Goal: Task Accomplishment & Management: Complete application form

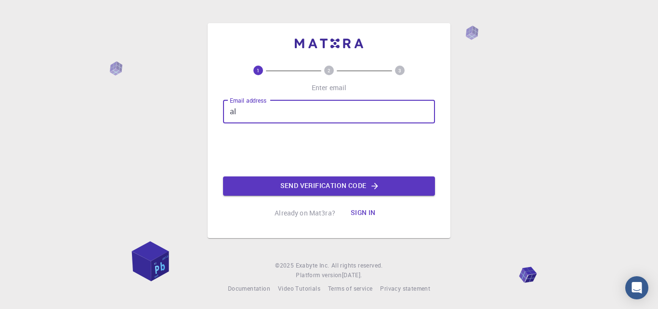
type input "a"
type input "[EMAIL_ADDRESS][DOMAIN_NAME]"
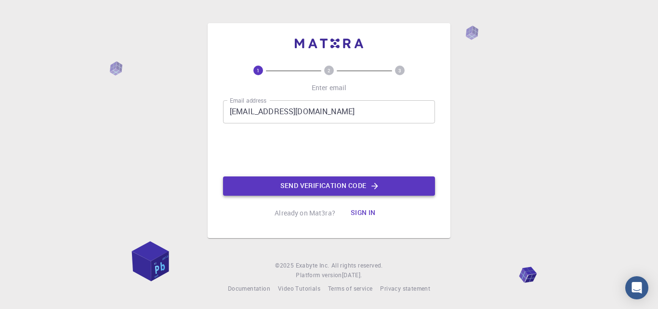
click at [273, 180] on button "Send verification code" at bounding box center [329, 185] width 212 height 19
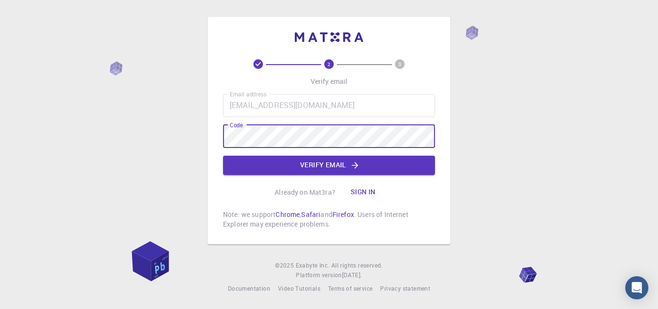
click at [257, 175] on div "2 3 Verify email Email address [EMAIL_ADDRESS][DOMAIN_NAME] Email address Code …" at bounding box center [329, 144] width 212 height 170
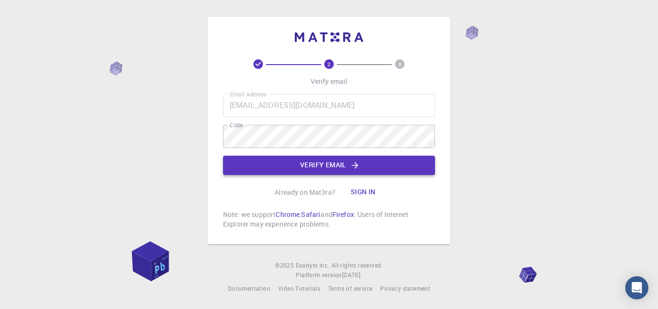
click at [264, 168] on button "Verify email" at bounding box center [329, 165] width 212 height 19
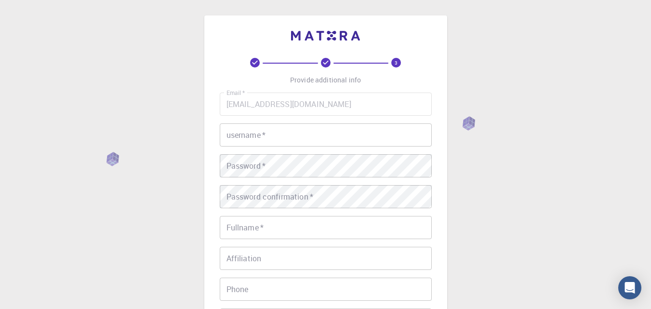
click at [263, 144] on input "username   *" at bounding box center [326, 134] width 212 height 23
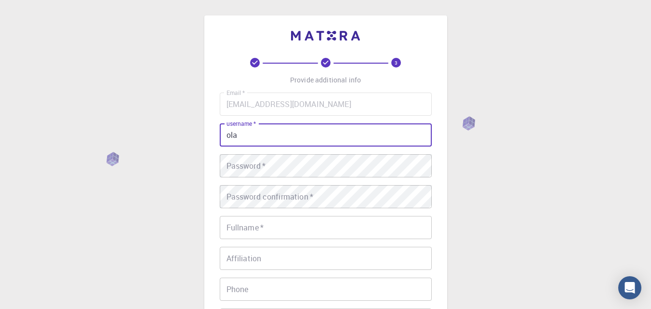
type input "ola"
click at [253, 162] on div "Password   * Password   *" at bounding box center [326, 165] width 212 height 23
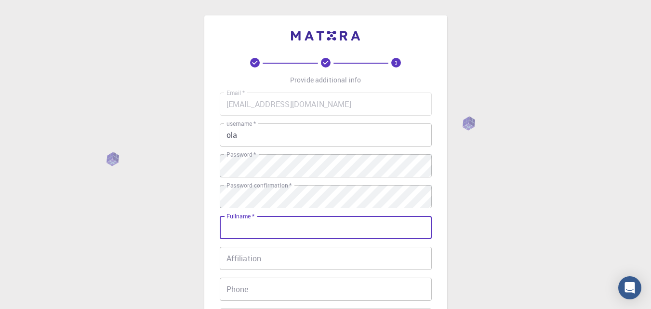
click at [232, 236] on input "Fullname   *" at bounding box center [326, 227] width 212 height 23
type input "[PERSON_NAME]"
type input "08068440137"
click at [242, 230] on input "[PERSON_NAME]" at bounding box center [326, 227] width 212 height 23
type input "[PERSON_NAME]"
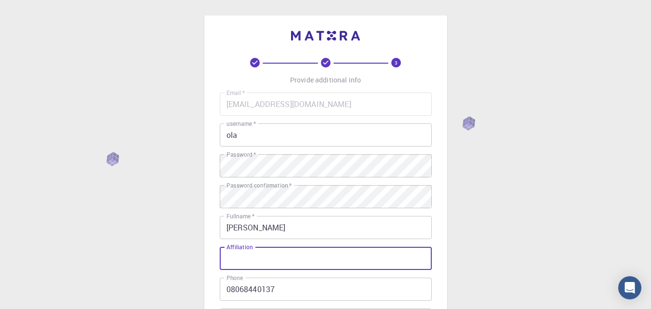
click at [229, 253] on div "Affiliation Affiliation" at bounding box center [326, 258] width 212 height 23
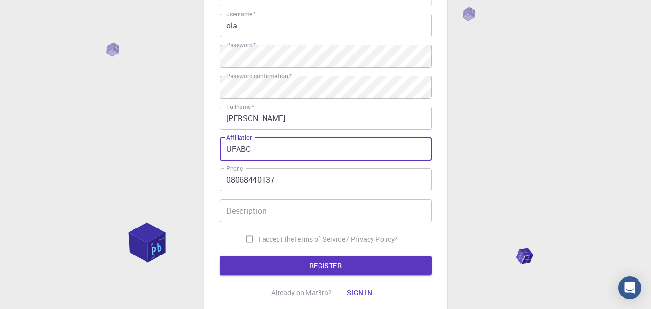
scroll to position [182, 0]
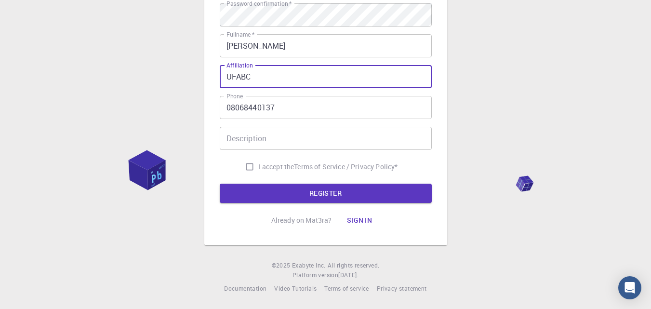
type input "UFABC"
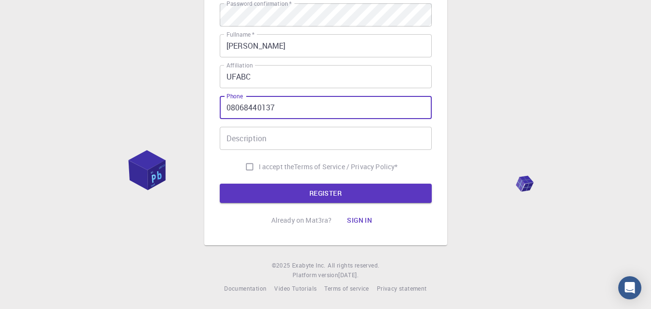
drag, startPoint x: 237, startPoint y: 107, endPoint x: 226, endPoint y: 108, distance: 11.1
click at [226, 108] on input "08068440137" at bounding box center [326, 107] width 212 height 23
drag, startPoint x: 275, startPoint y: 104, endPoint x: 194, endPoint y: 107, distance: 81.5
click at [194, 107] on div "3 Provide additional info Email   * [EMAIL_ADDRESS][DOMAIN_NAME] Email   * user…" at bounding box center [325, 63] width 651 height 491
type input "[PHONE_NUMBER]"
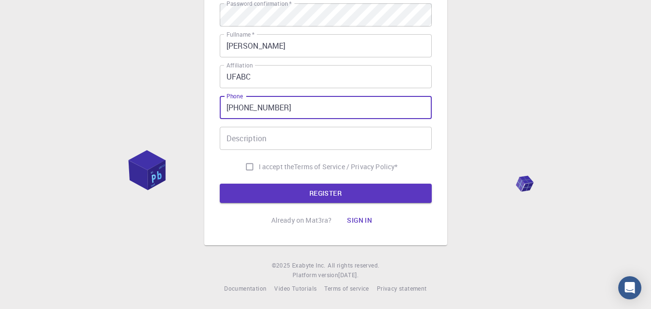
click at [235, 138] on input "Description" at bounding box center [326, 138] width 212 height 23
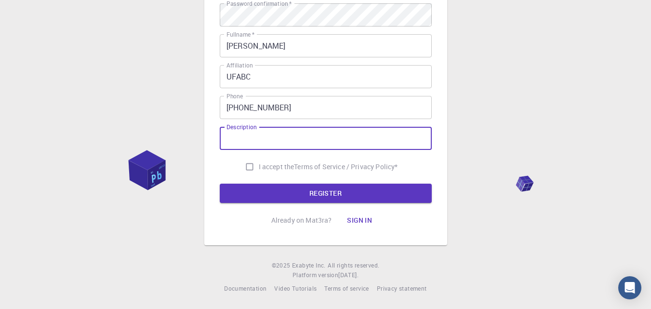
click at [245, 169] on input "I accept the Terms of Service / Privacy Policy *" at bounding box center [249, 167] width 18 height 18
checkbox input "true"
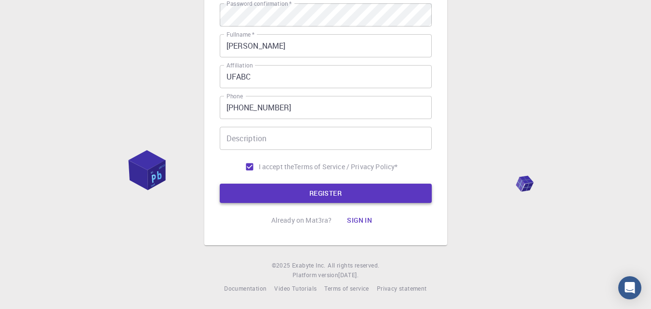
click at [247, 190] on button "REGISTER" at bounding box center [326, 193] width 212 height 19
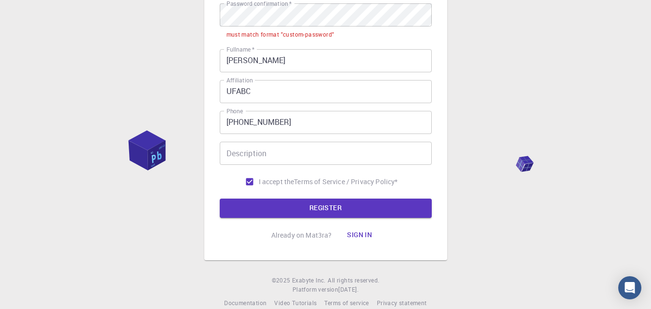
scroll to position [188, 0]
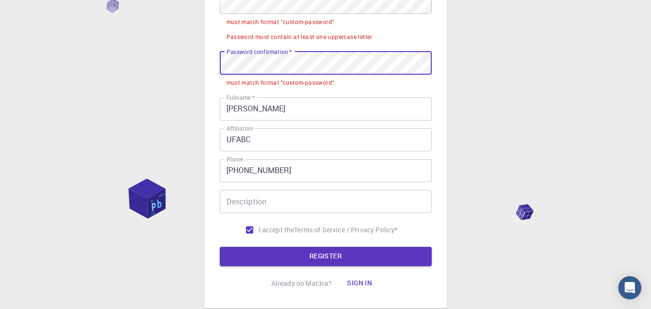
click at [212, 63] on div "3 Provide additional info Email   * [EMAIL_ADDRESS][DOMAIN_NAME] Email   * user…" at bounding box center [325, 67] width 243 height 481
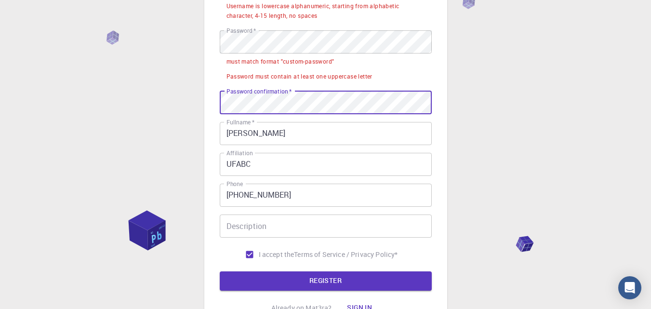
scroll to position [92, 0]
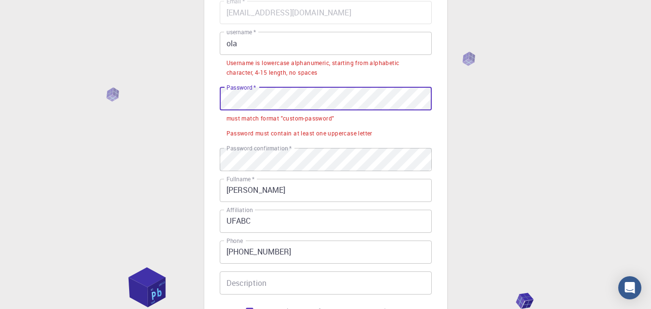
click at [172, 87] on div "3 Provide additional info Email   * [EMAIL_ADDRESS][DOMAIN_NAME] Email   * user…" at bounding box center [325, 180] width 651 height 545
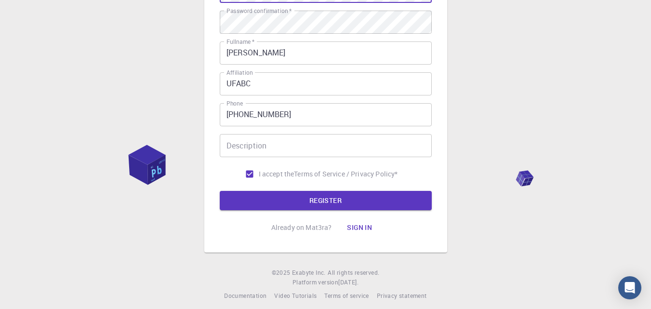
scroll to position [206, 0]
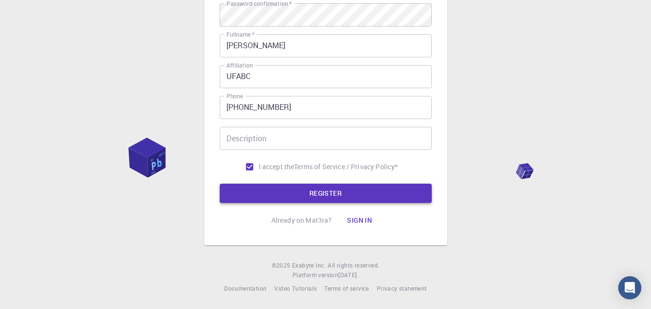
click at [279, 186] on button "REGISTER" at bounding box center [326, 193] width 212 height 19
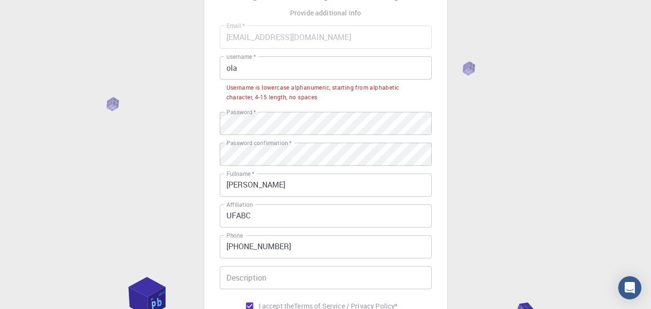
scroll to position [62, 0]
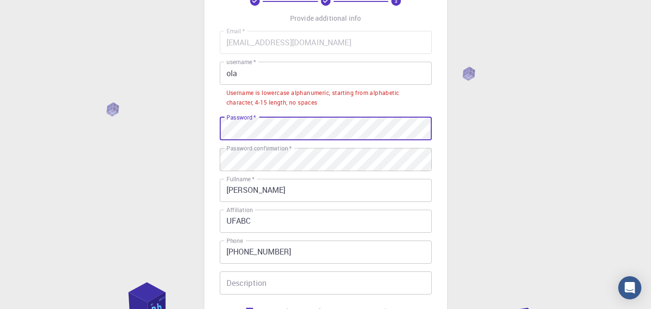
click at [171, 128] on div "3 Provide additional info Email   * [EMAIL_ADDRESS][DOMAIN_NAME] Email   * user…" at bounding box center [325, 195] width 651 height 515
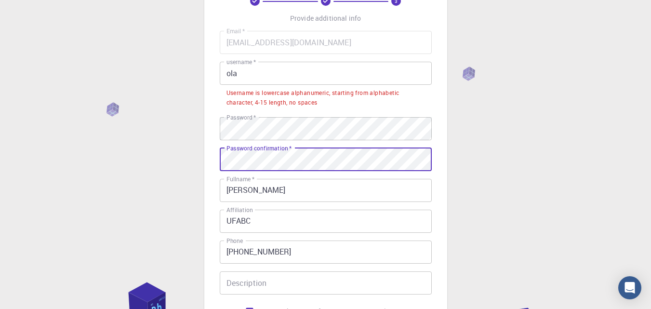
click at [197, 169] on div "3 Provide additional info Email   * [EMAIL_ADDRESS][DOMAIN_NAME] Email   * user…" at bounding box center [325, 195] width 651 height 515
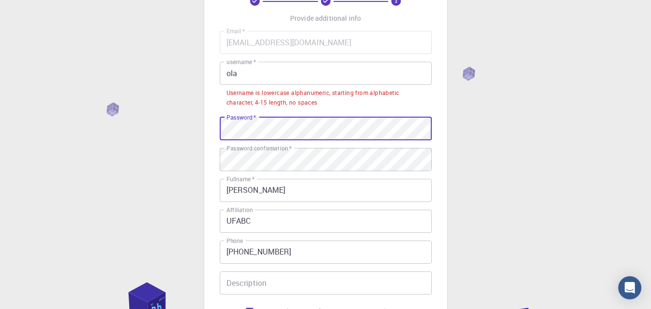
click at [193, 134] on div "3 Provide additional info Email   * [EMAIL_ADDRESS][DOMAIN_NAME] Email   * user…" at bounding box center [325, 195] width 651 height 515
click at [217, 129] on div "3 Provide additional info Email   * [EMAIL_ADDRESS][DOMAIN_NAME] Email   * user…" at bounding box center [325, 172] width 243 height 436
click at [195, 132] on div "3 Provide additional info Email   * [EMAIL_ADDRESS][DOMAIN_NAME] Email   * user…" at bounding box center [325, 195] width 651 height 515
click at [213, 131] on div "3 Provide additional info Email   * [EMAIL_ADDRESS][DOMAIN_NAME] Email   * user…" at bounding box center [325, 172] width 243 height 436
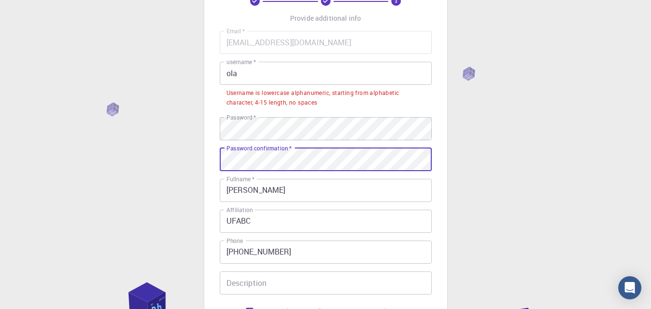
click at [193, 159] on div "3 Provide additional info Email   * [EMAIL_ADDRESS][DOMAIN_NAME] Email   * user…" at bounding box center [325, 195] width 651 height 515
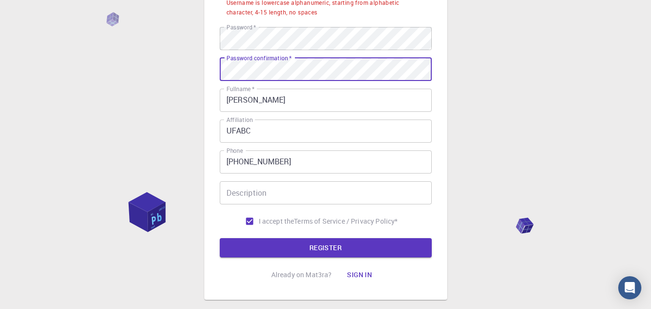
scroll to position [158, 0]
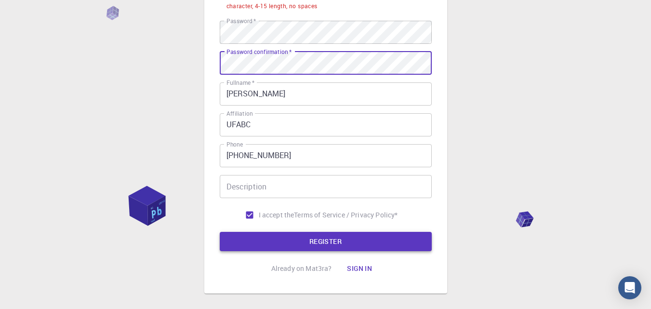
click at [337, 238] on button "REGISTER" at bounding box center [326, 241] width 212 height 19
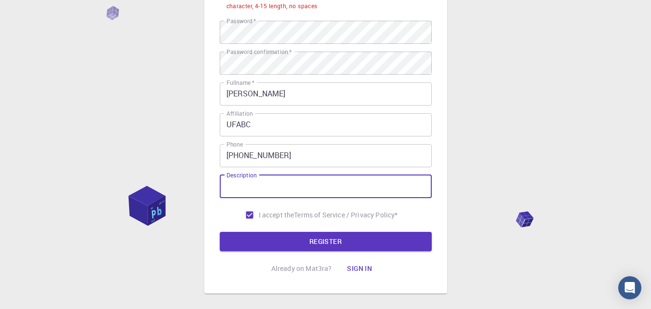
click at [276, 188] on input "Description" at bounding box center [326, 186] width 212 height 23
type input "good"
click at [326, 237] on button "REGISTER" at bounding box center [326, 241] width 212 height 19
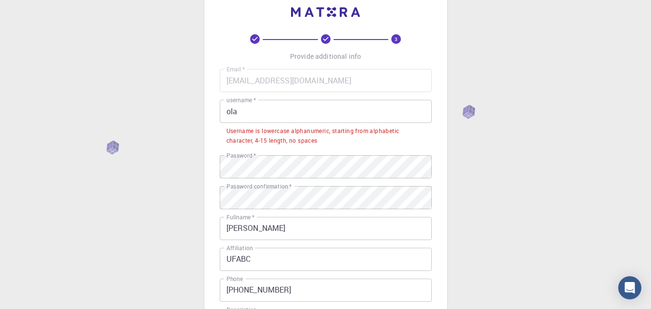
scroll to position [13, 0]
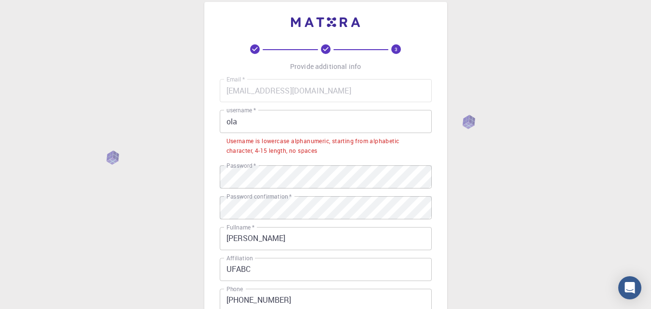
click at [252, 143] on div "Username is lowercase alphanumeric, starting from alphabetic character, 4-15 le…" at bounding box center [325, 145] width 199 height 19
drag, startPoint x: 252, startPoint y: 143, endPoint x: 262, endPoint y: 163, distance: 23.1
click at [252, 143] on div "Username is lowercase alphanumeric, starting from alphabetic character, 4-15 le…" at bounding box center [325, 145] width 199 height 19
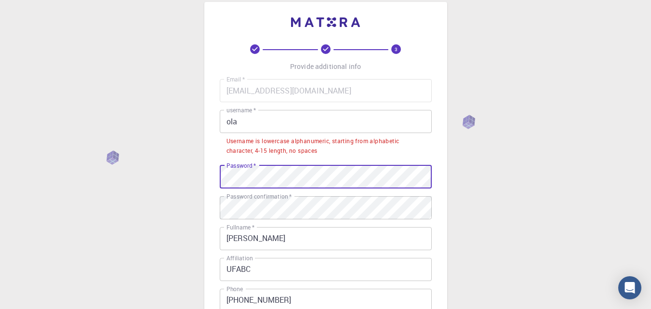
click at [202, 173] on div "3 Provide additional info Email   * [EMAIL_ADDRESS][DOMAIN_NAME] Email   * user…" at bounding box center [325, 244] width 651 height 515
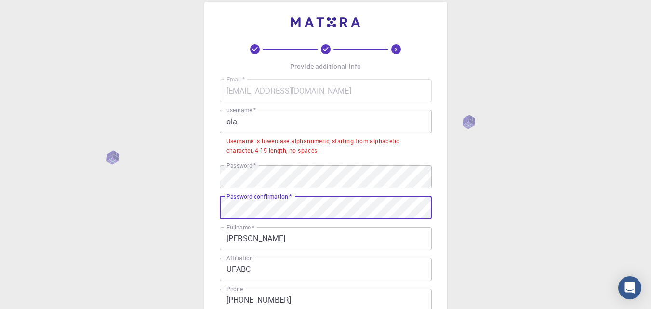
click at [168, 211] on div "3 Provide additional info Email   * [EMAIL_ADDRESS][DOMAIN_NAME] Email   * user…" at bounding box center [325, 244] width 651 height 515
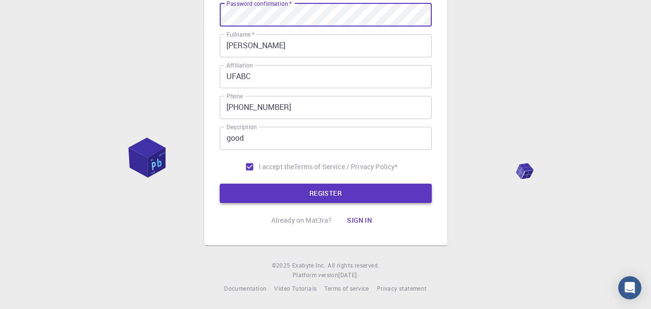
click at [319, 186] on button "REGISTER" at bounding box center [326, 193] width 212 height 19
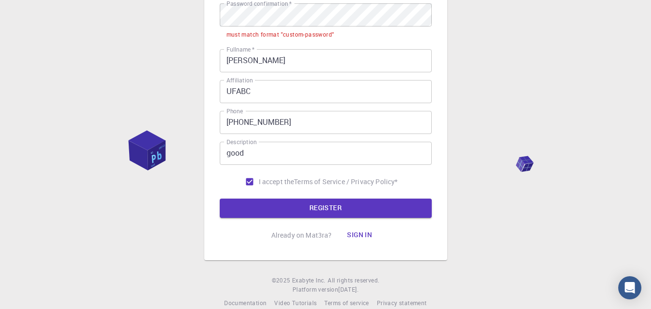
scroll to position [43, 0]
